Goal: Navigation & Orientation: Go to known website

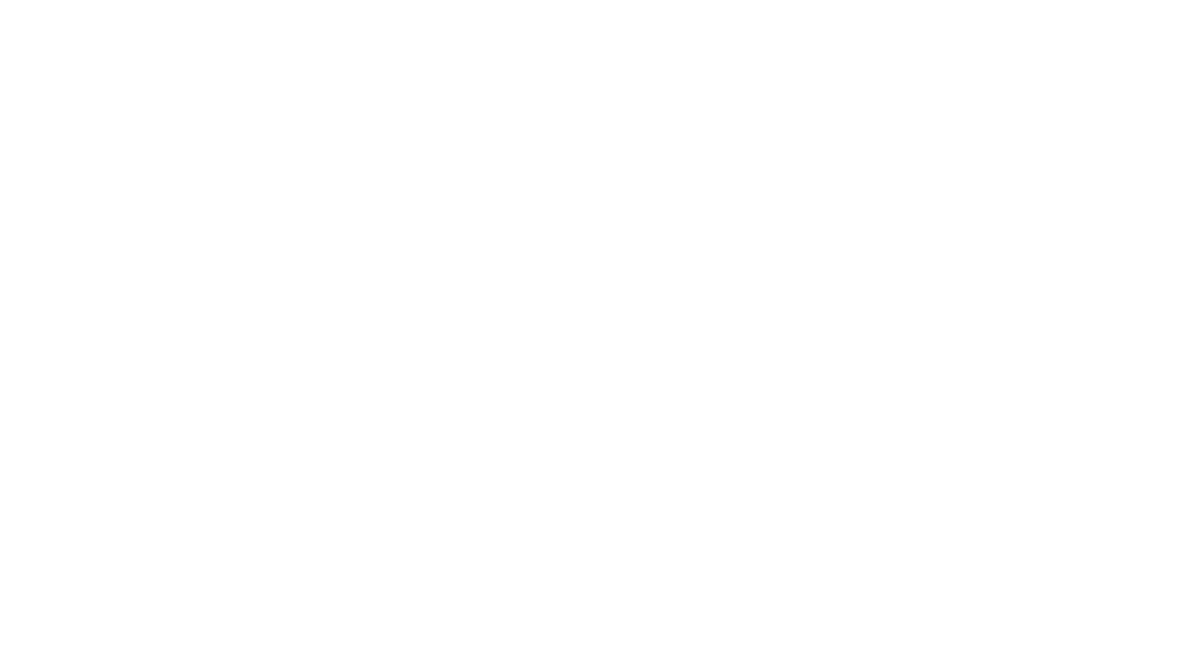
click at [642, 0] on html at bounding box center [591, 0] width 1183 height 0
